Goal: Transaction & Acquisition: Purchase product/service

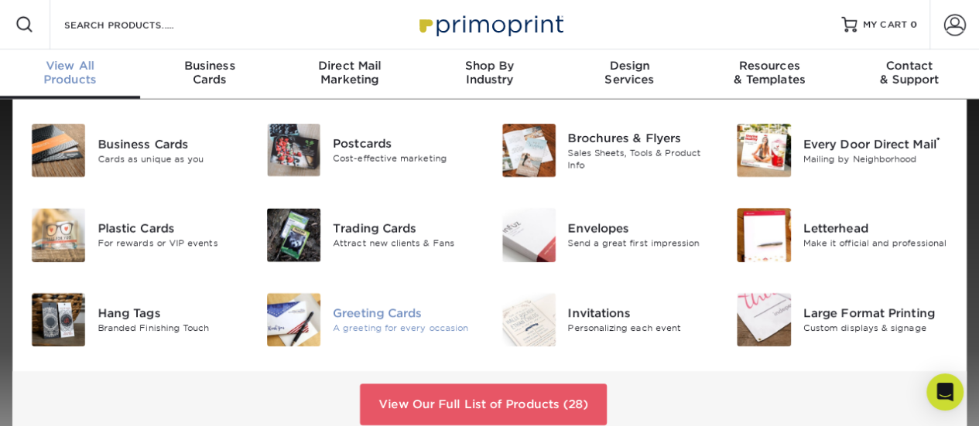
click at [414, 310] on div "Greeting Cards" at bounding box center [406, 313] width 146 height 17
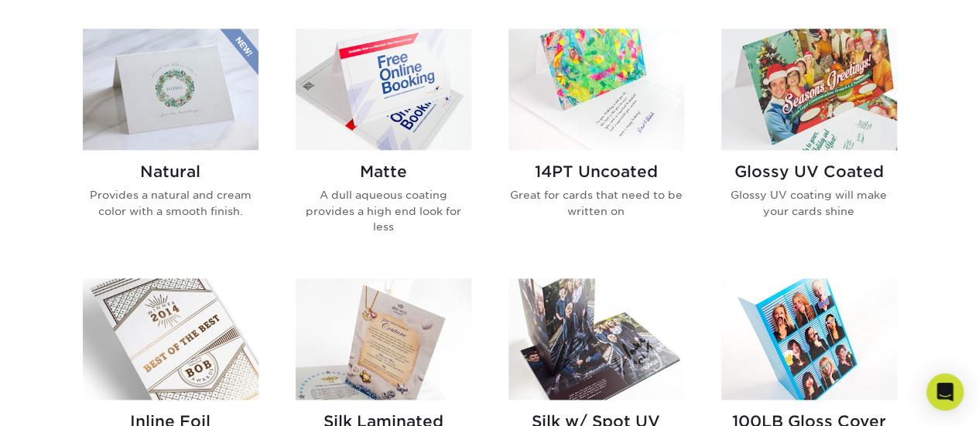
scroll to position [857, 0]
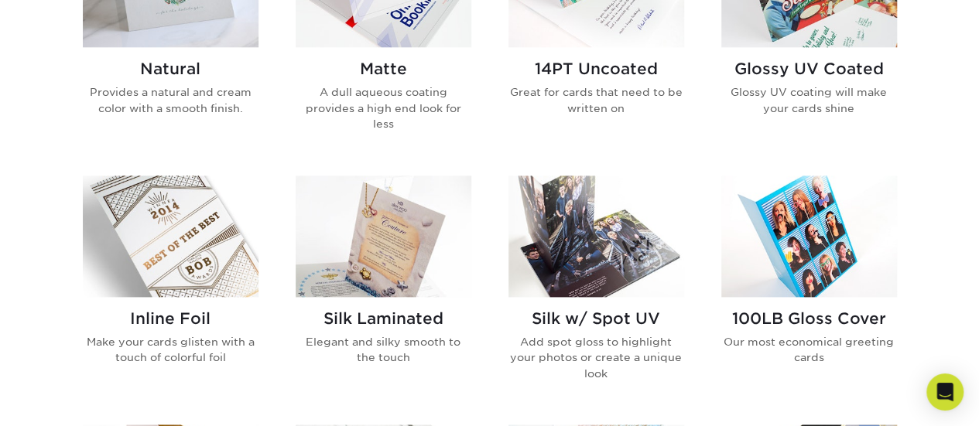
click at [791, 222] on img at bounding box center [809, 237] width 176 height 122
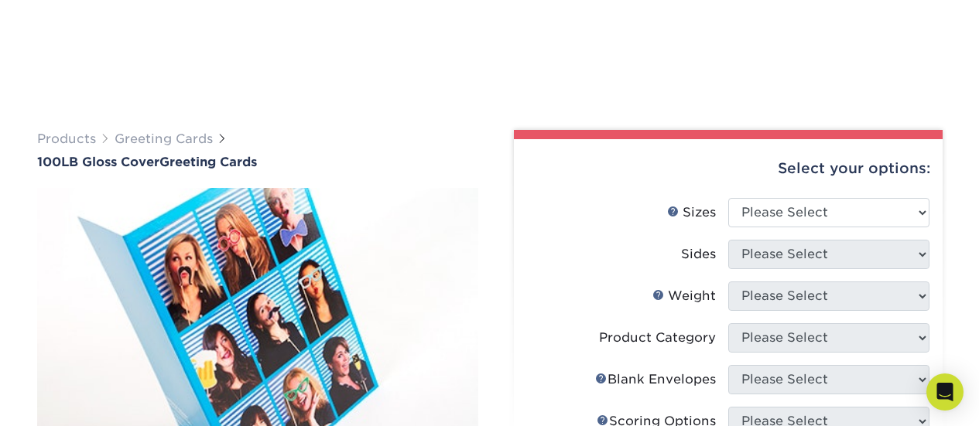
click at [924, 198] on select "Please Select 4.25" x 11" 5.5" x 8.5" 5.5" x 8.5" 6" x 9" 6" x 12" 6" x 12" 7" …" at bounding box center [828, 212] width 201 height 29
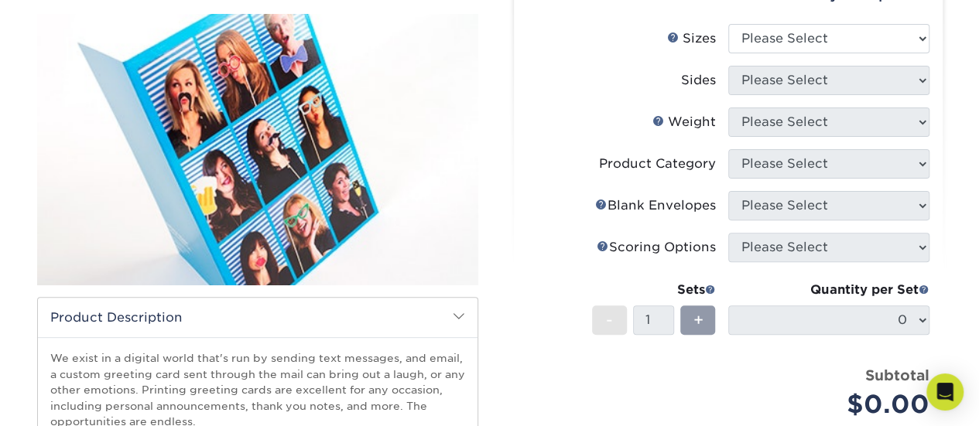
select select "7.00x10.00"
click at [728, 24] on select "Please Select 4.25" x 11" 5.5" x 8.5" 5.5" x 8.5" 6" x 9" 6" x 12" 6" x 12" 7" …" at bounding box center [828, 38] width 201 height 29
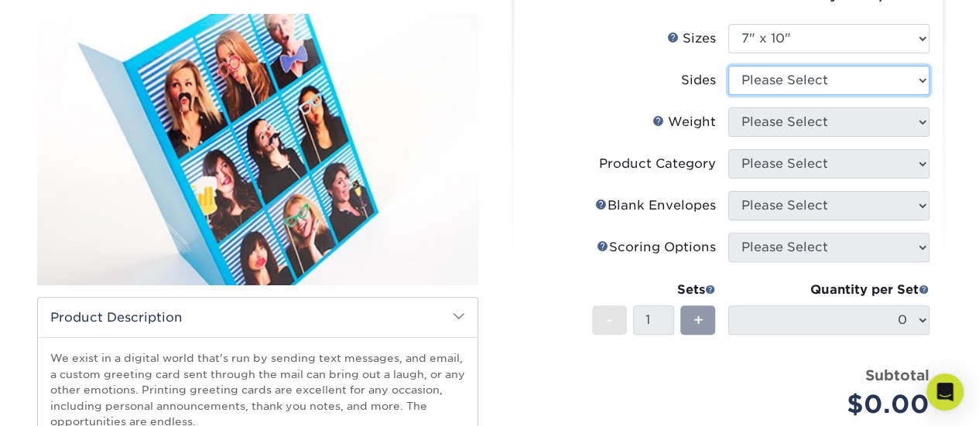
click at [858, 82] on select "Please Select Print Both Sides Print Front Only" at bounding box center [828, 80] width 201 height 29
select select "13abbda7-1d64-4f25-8bb2-c179b224825d"
click at [728, 66] on select "Please Select Print Both Sides Print Front Only" at bounding box center [828, 80] width 201 height 29
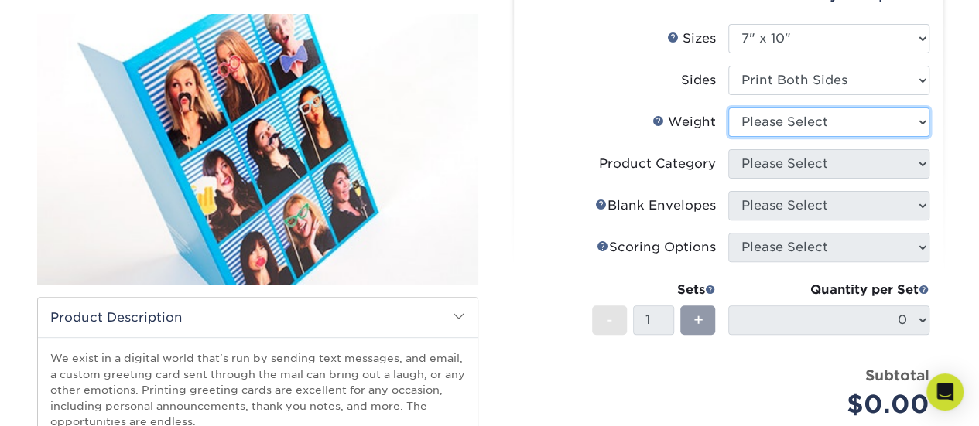
click at [844, 122] on select "Please Select 100LB" at bounding box center [828, 122] width 201 height 29
select select "100LB"
click at [728, 108] on select "Please Select 100LB" at bounding box center [828, 122] width 201 height 29
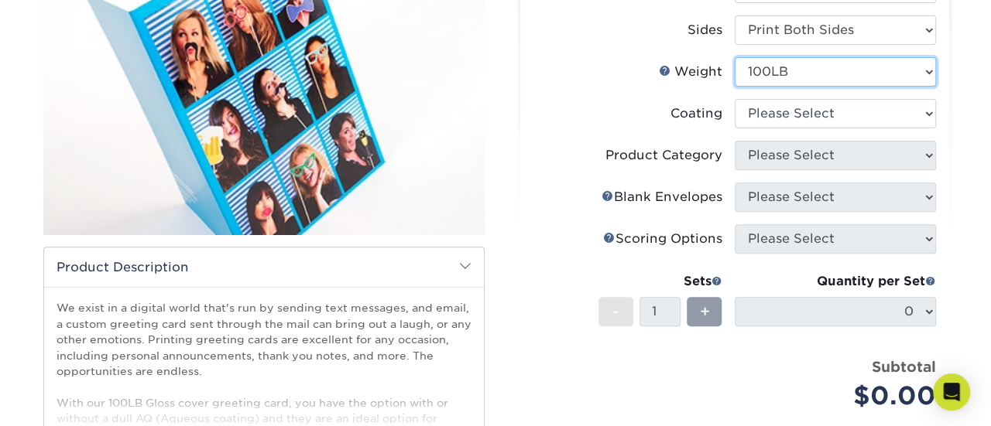
scroll to position [214, 0]
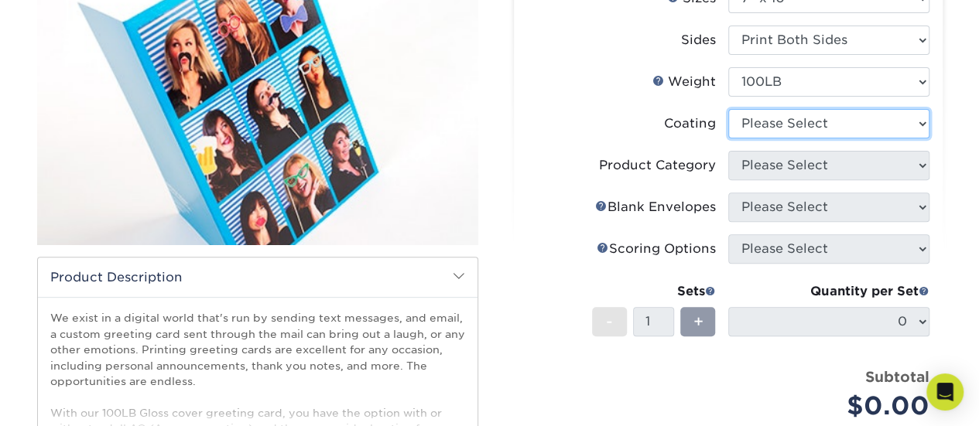
click at [887, 122] on select at bounding box center [828, 123] width 201 height 29
select select "3e7618de-abca-4bda-9f97-8b9129e913d8"
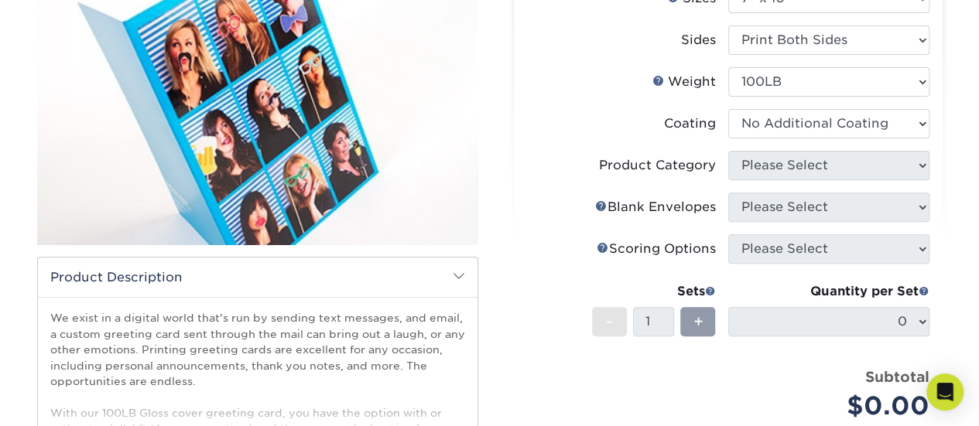
click at [728, 109] on select at bounding box center [828, 123] width 201 height 29
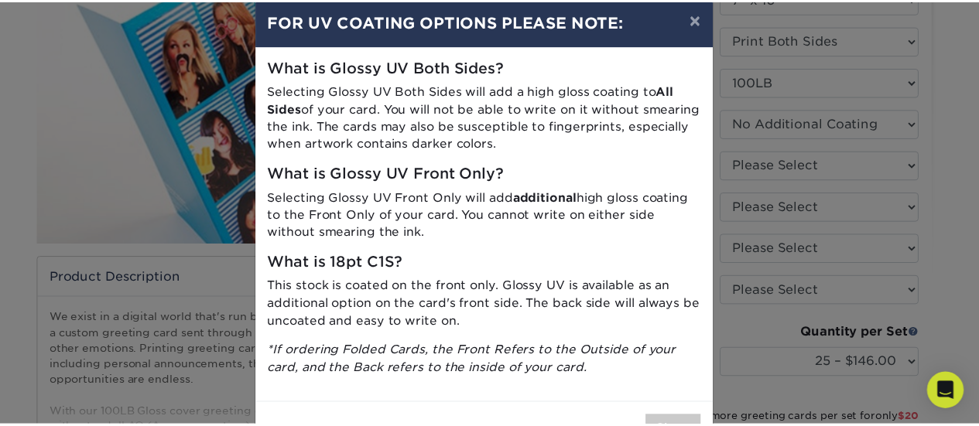
scroll to position [0, 0]
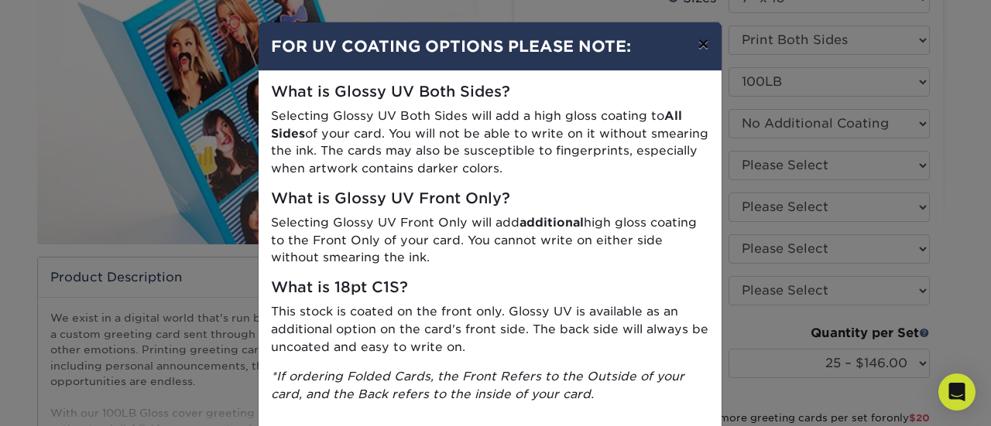
click at [694, 44] on button "×" at bounding box center [703, 43] width 36 height 43
